Goal: Task Accomplishment & Management: Manage account settings

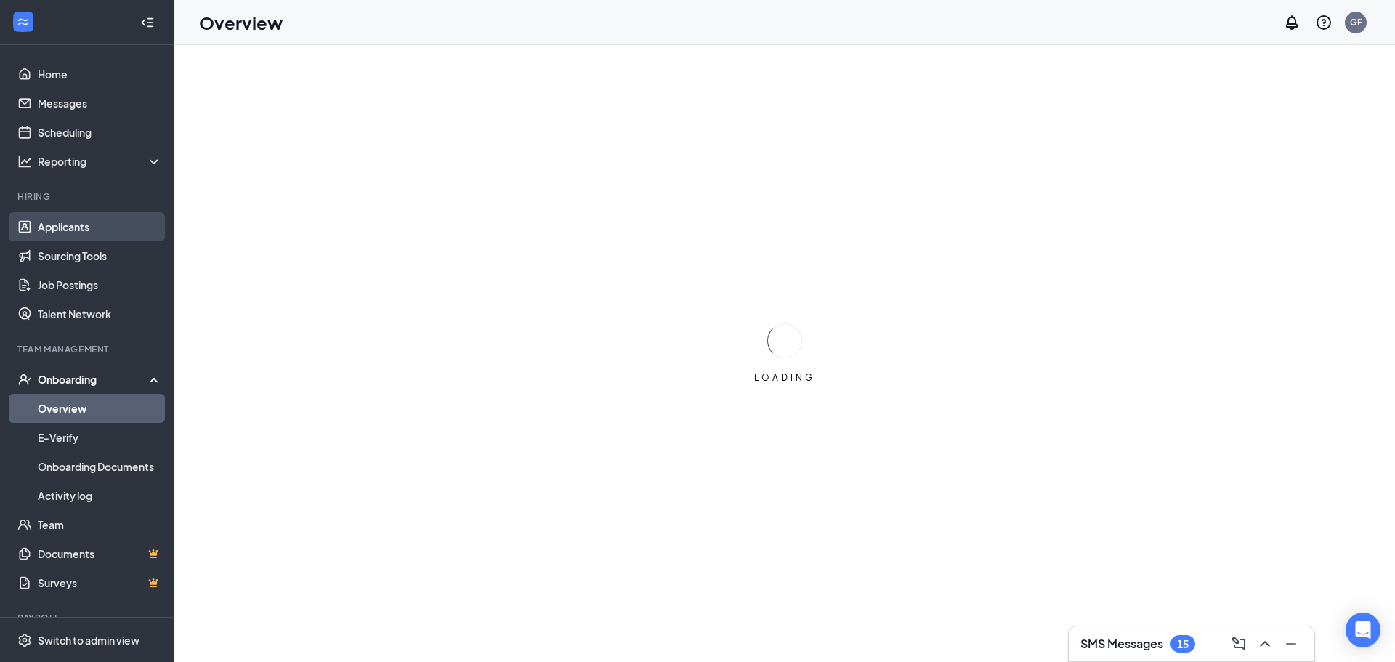
click at [122, 228] on link "Applicants" at bounding box center [100, 226] width 124 height 29
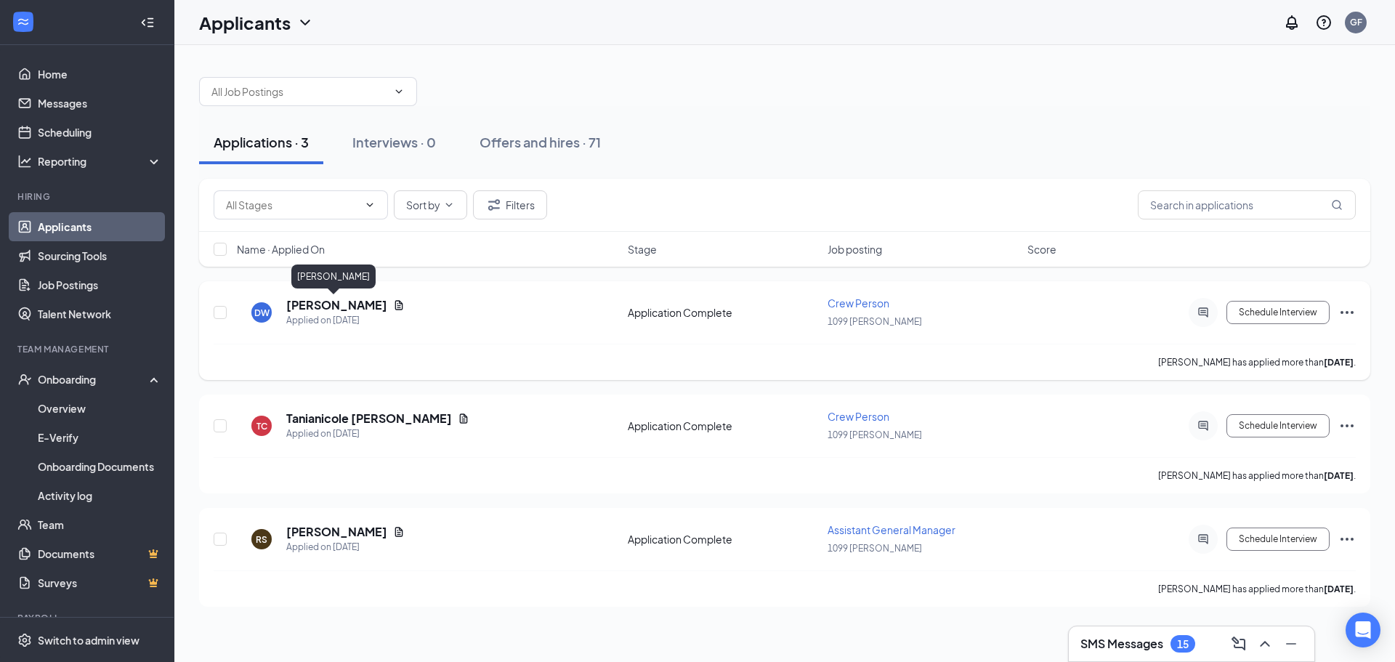
click at [359, 308] on h5 "[PERSON_NAME]" at bounding box center [336, 305] width 101 height 16
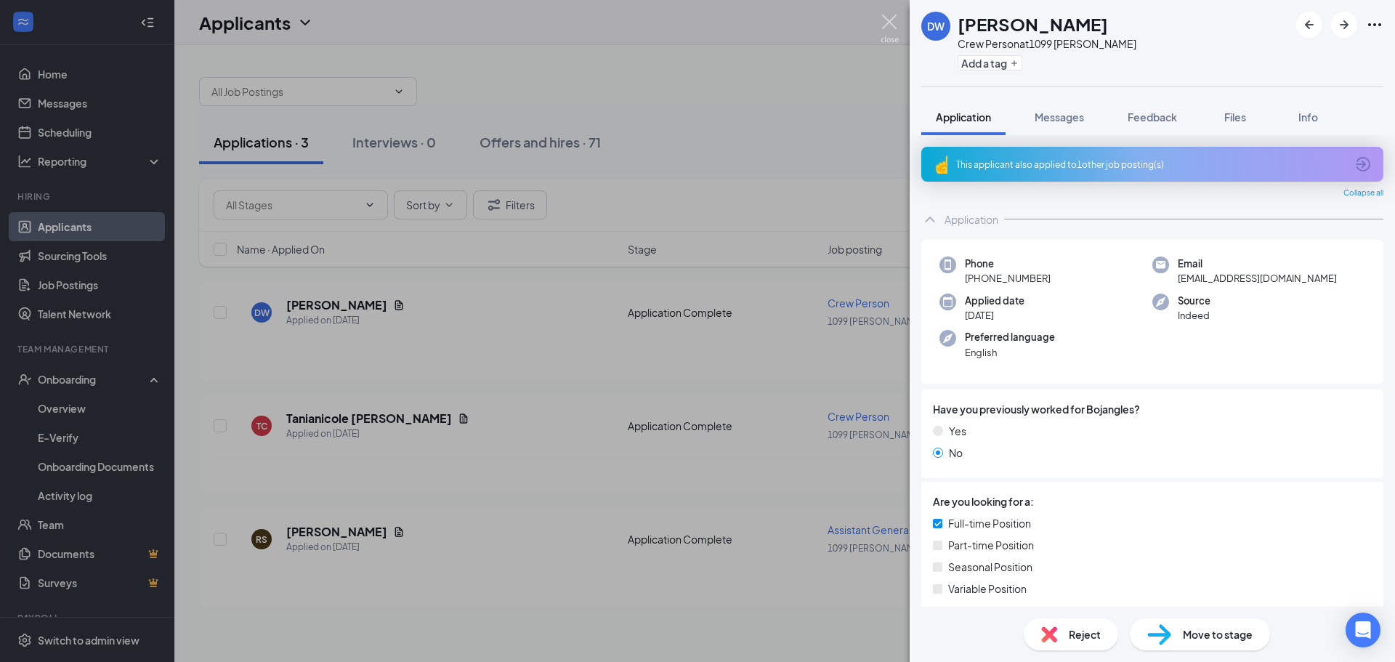
click at [890, 23] on img at bounding box center [890, 29] width 18 height 28
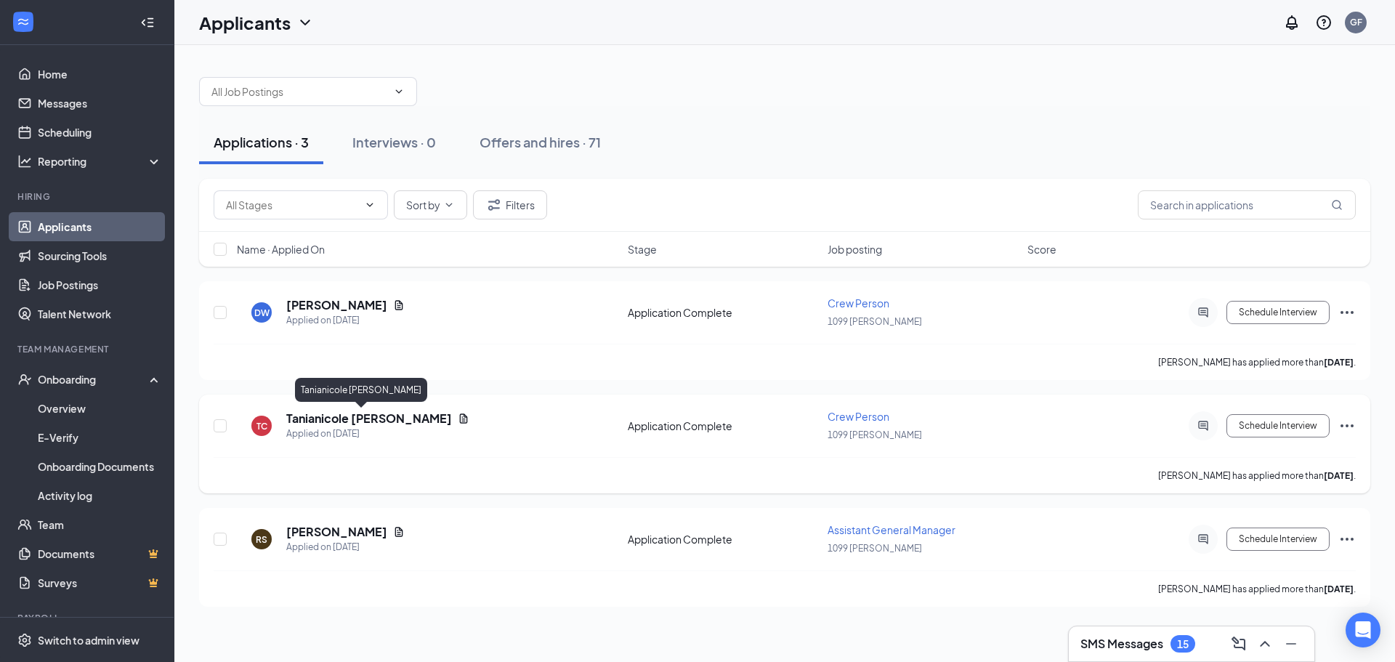
click at [334, 419] on h5 "Tanianicole [PERSON_NAME]" at bounding box center [369, 419] width 166 height 16
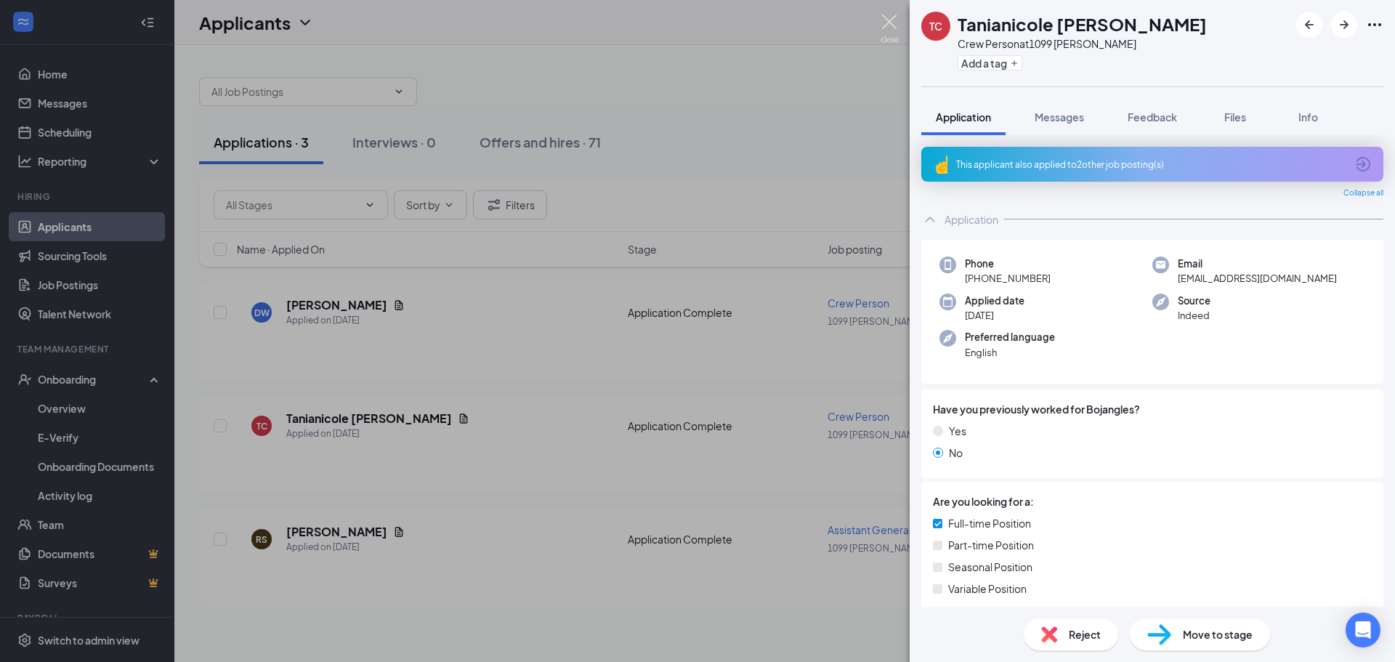
click at [889, 21] on img at bounding box center [890, 29] width 18 height 28
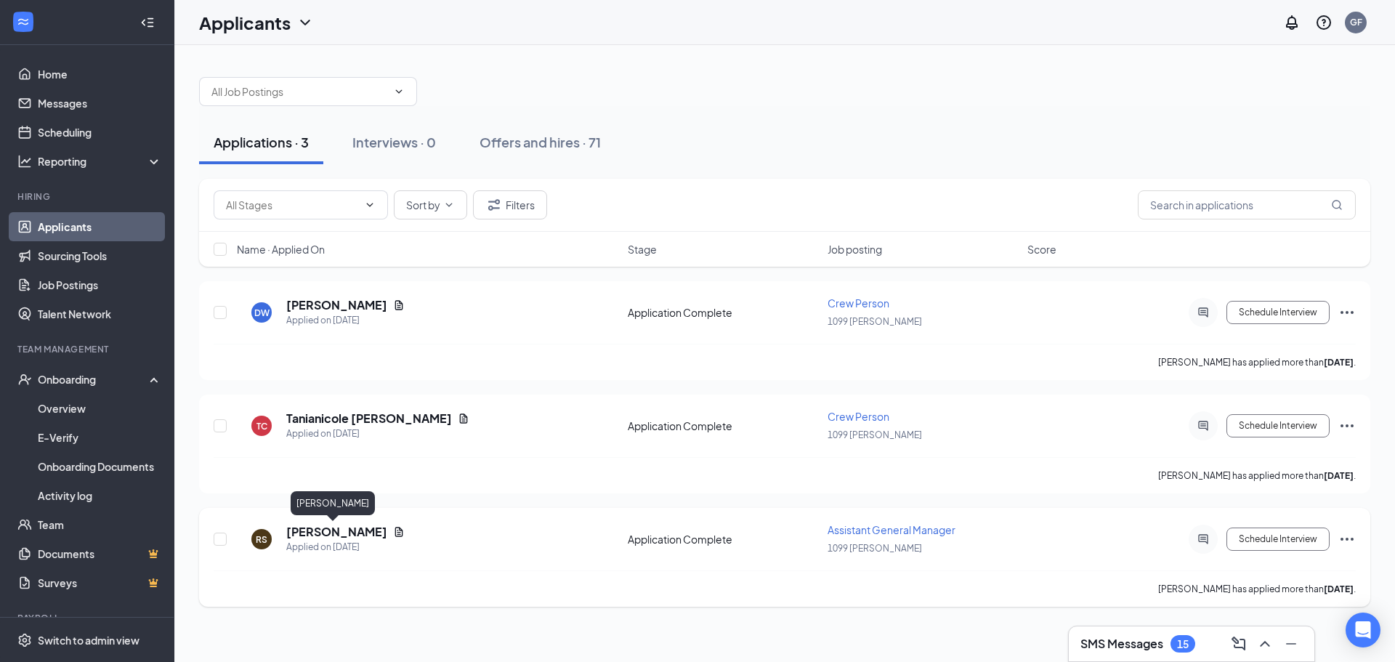
click at [336, 530] on h5 "[PERSON_NAME]" at bounding box center [336, 532] width 101 height 16
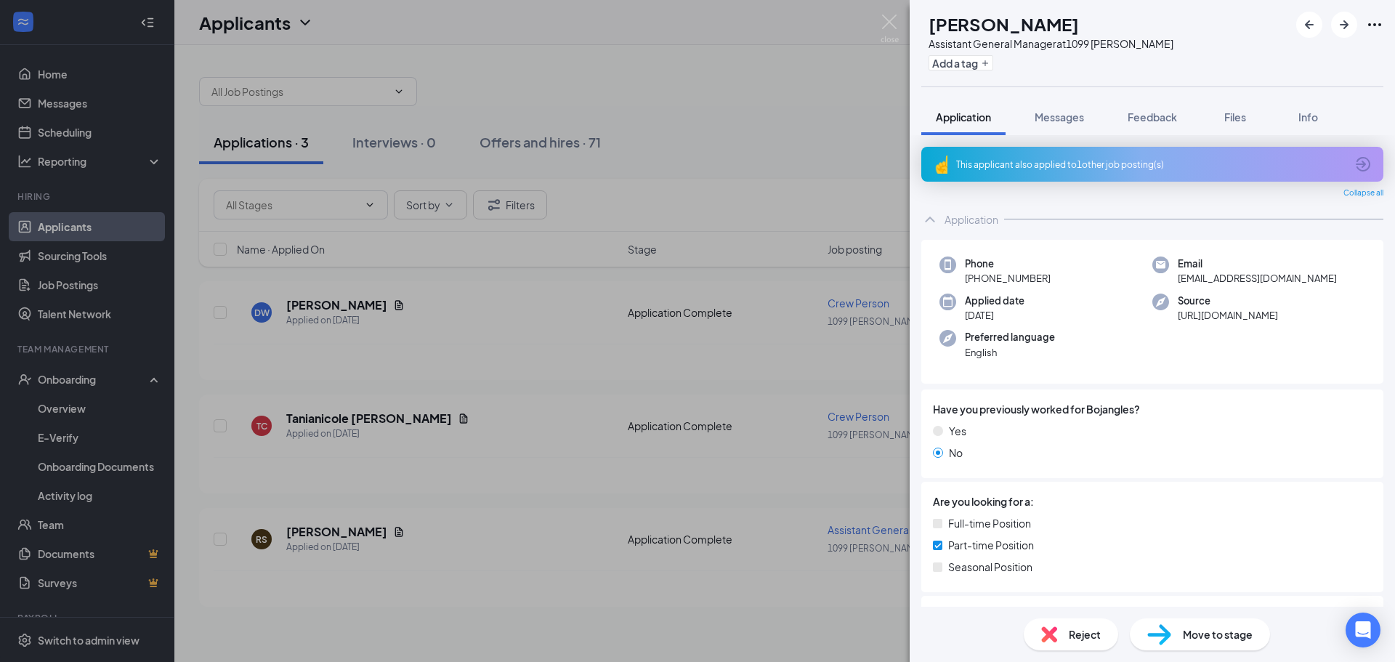
click at [550, 358] on div "RS [PERSON_NAME] Assistant General Manager at 1099 [PERSON_NAME] Add a tag Appl…" at bounding box center [697, 331] width 1395 height 662
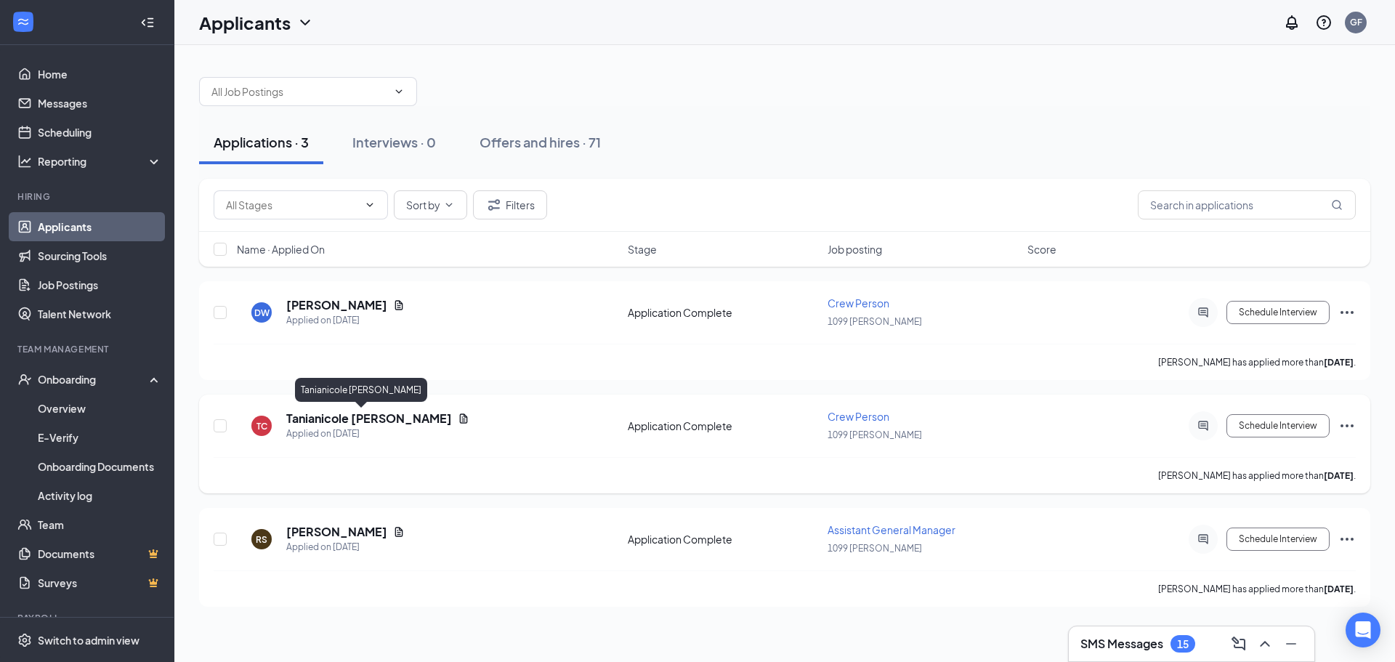
click at [343, 424] on h5 "Tanianicole [PERSON_NAME]" at bounding box center [369, 419] width 166 height 16
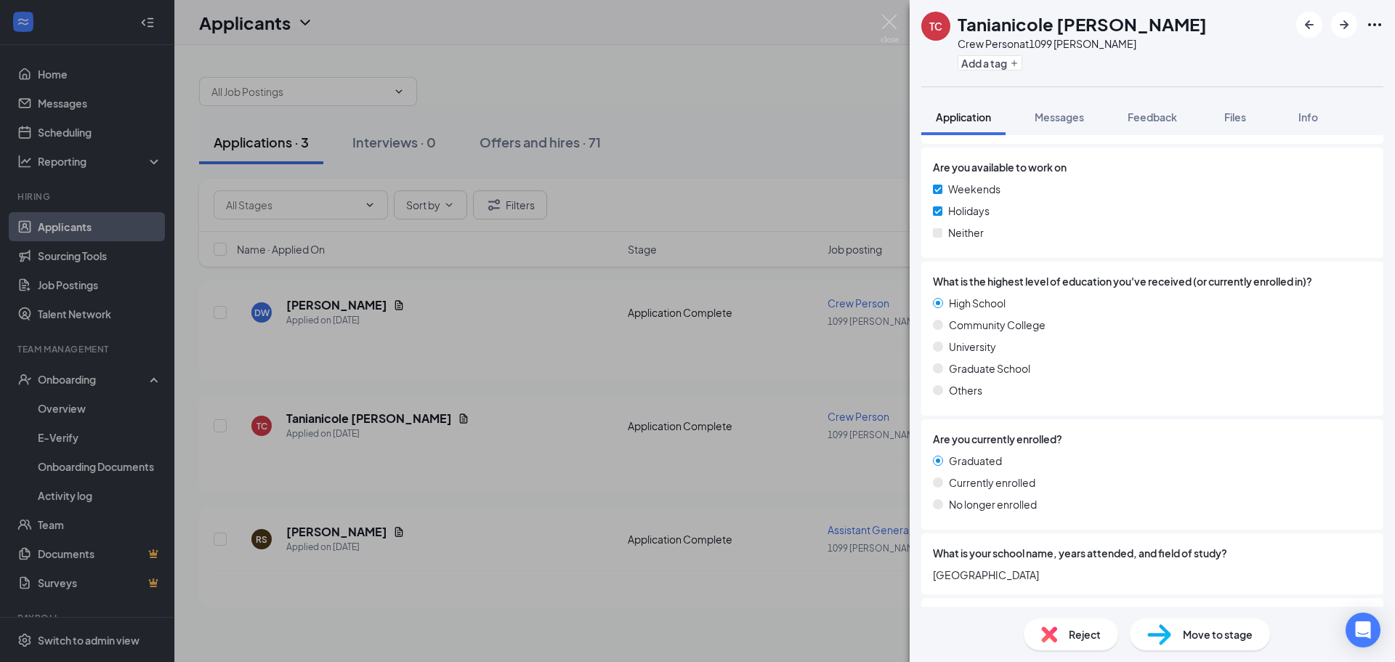
scroll to position [1470, 0]
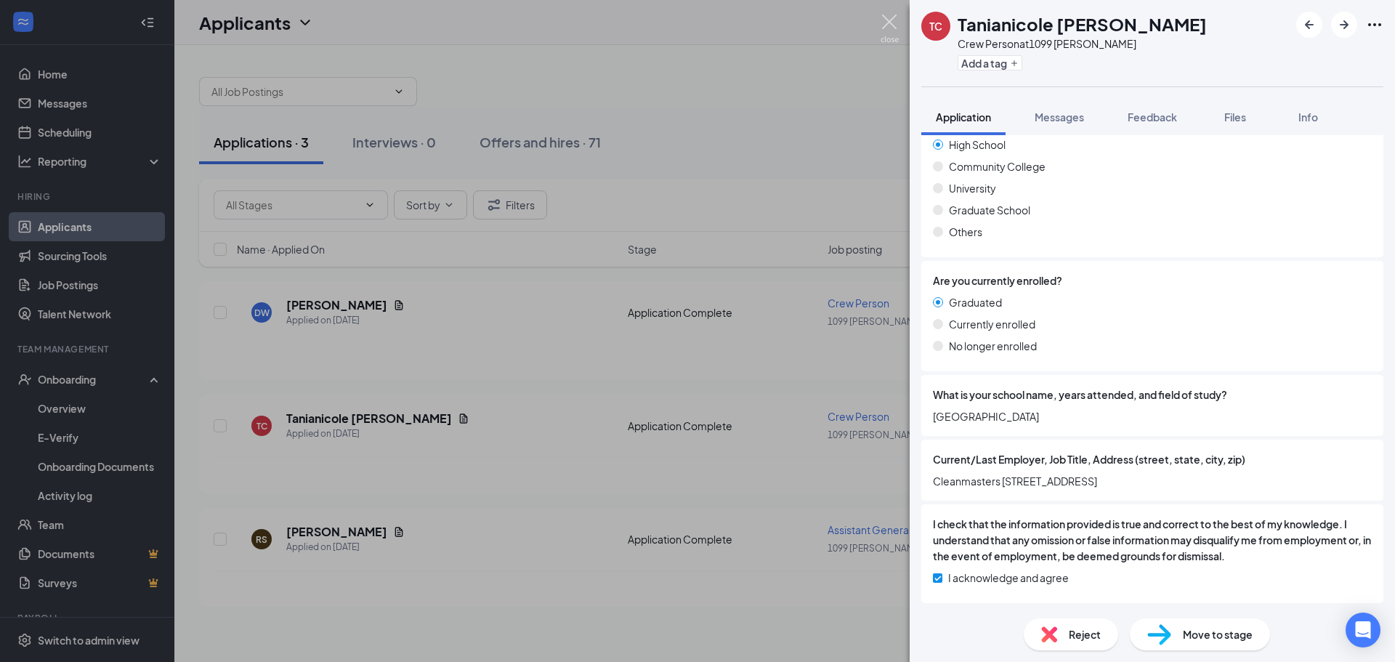
click at [888, 25] on img at bounding box center [890, 29] width 18 height 28
